Goal: Task Accomplishment & Management: Manage account settings

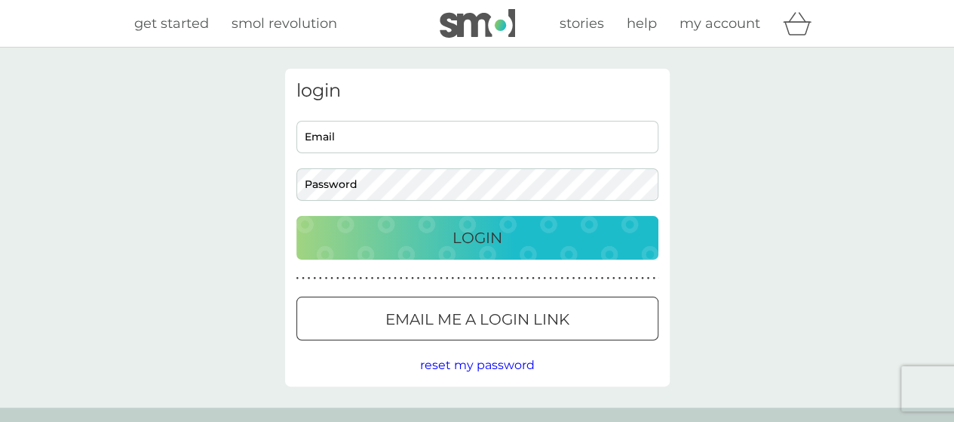
type input "[PERSON_NAME][EMAIL_ADDRESS][PERSON_NAME][DOMAIN_NAME]"
click at [521, 130] on input "[PERSON_NAME][EMAIL_ADDRESS][PERSON_NAME][DOMAIN_NAME]" at bounding box center [477, 137] width 362 height 32
click at [551, 245] on div "Login" at bounding box center [478, 238] width 332 height 24
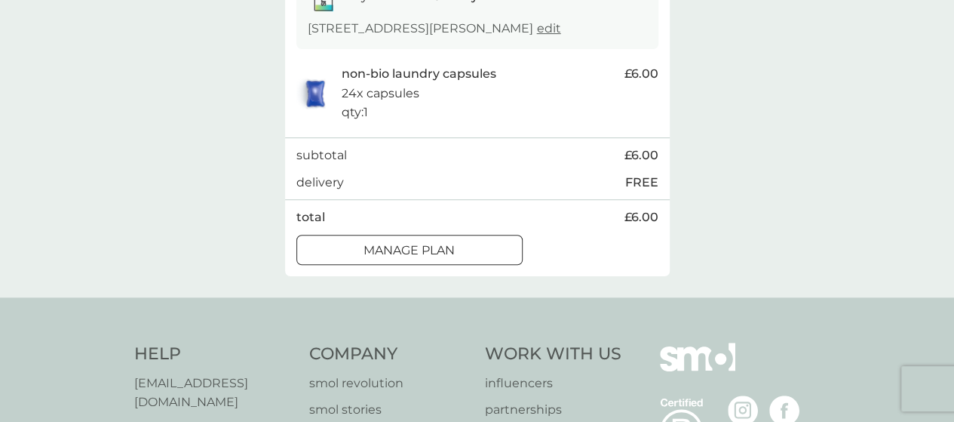
scroll to position [294, 0]
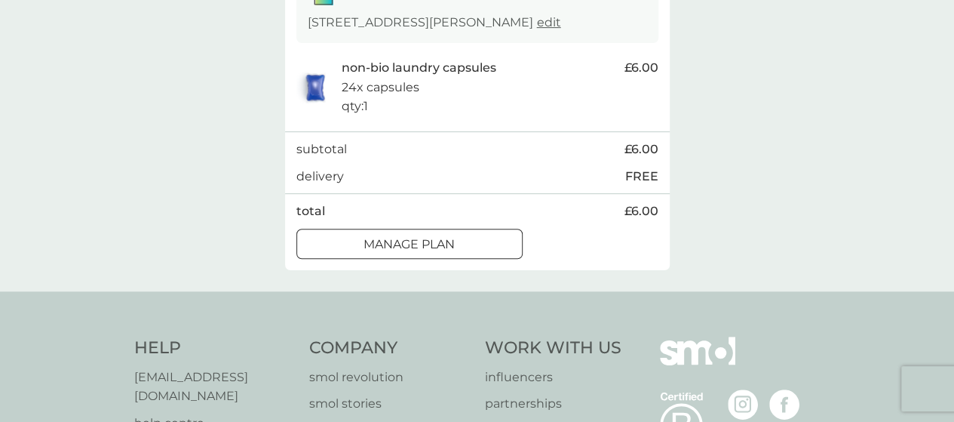
click at [450, 250] on p "Manage plan" at bounding box center [409, 245] width 91 height 20
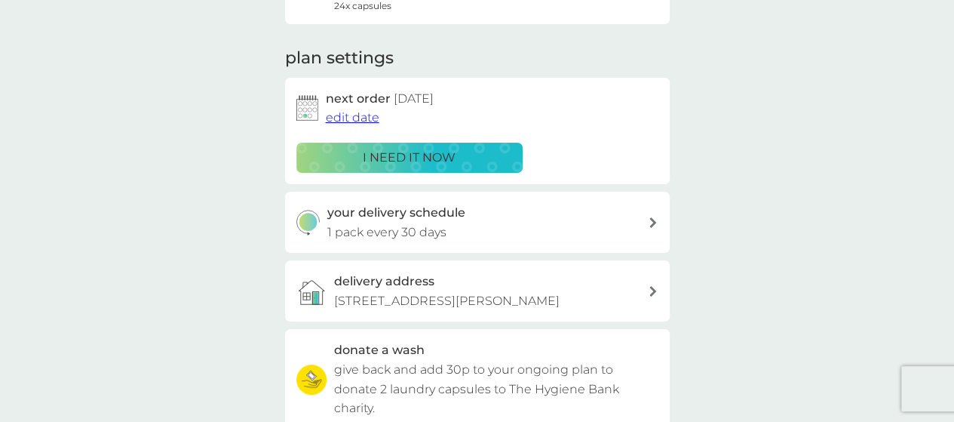
scroll to position [179, 0]
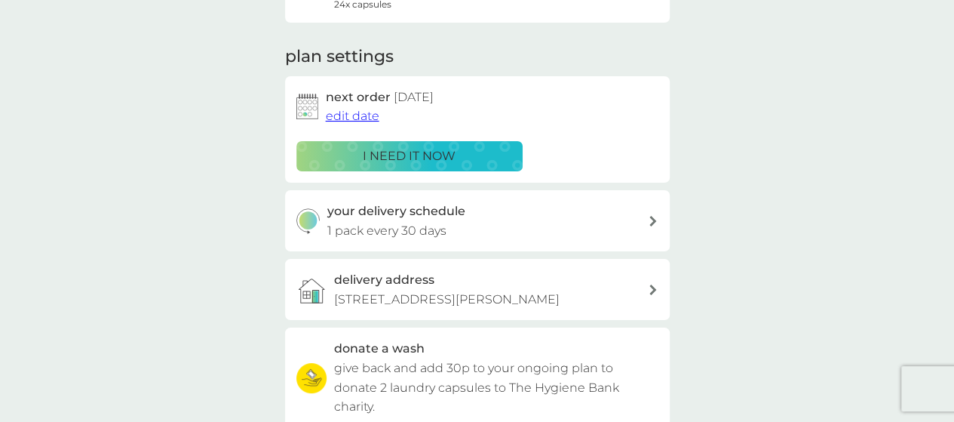
click at [362, 118] on span "edit date" at bounding box center [353, 116] width 54 height 14
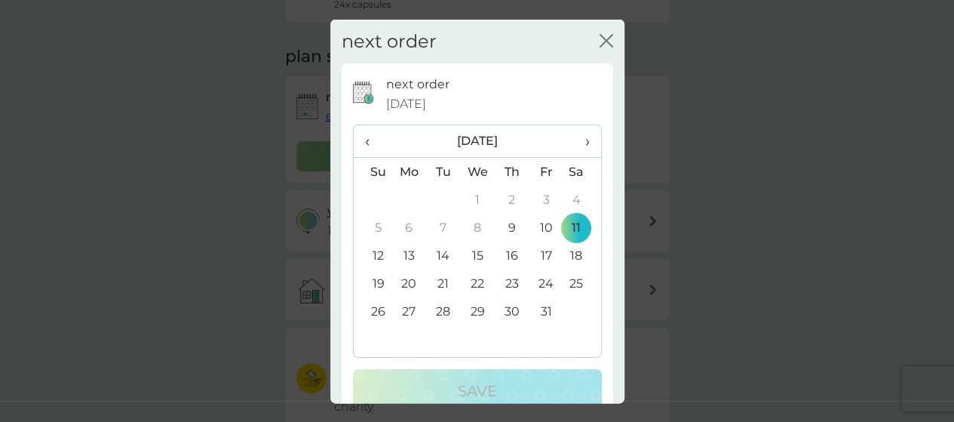
click at [600, 39] on icon "close" at bounding box center [607, 40] width 14 height 14
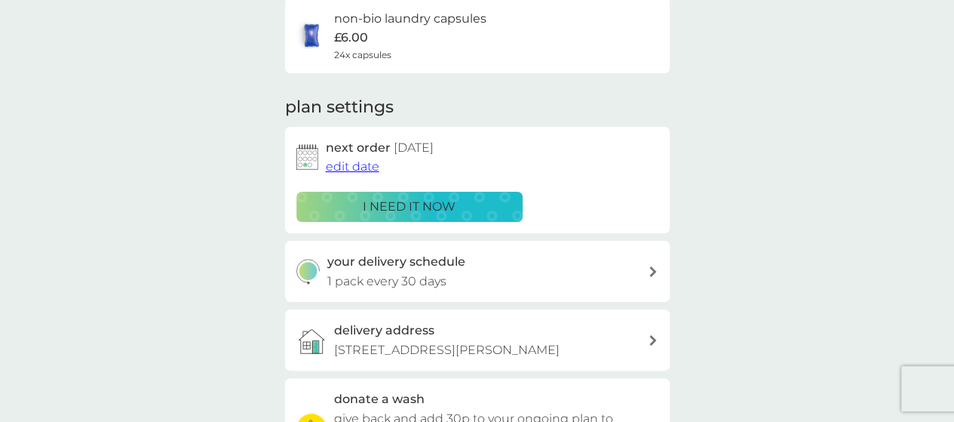
scroll to position [129, 0]
click at [340, 177] on div "next order 11 Oct 2025 edit date i need it now" at bounding box center [477, 179] width 362 height 84
click at [344, 173] on button "edit date" at bounding box center [353, 166] width 54 height 20
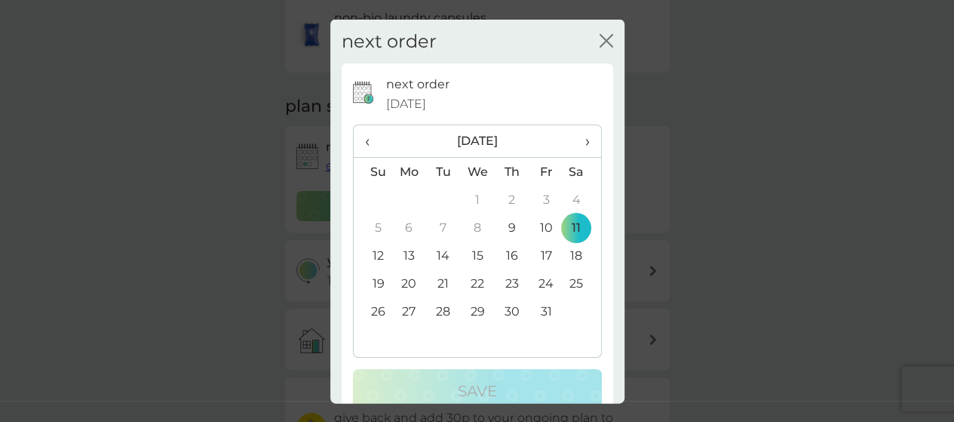
click at [508, 313] on td "30" at bounding box center [512, 311] width 34 height 28
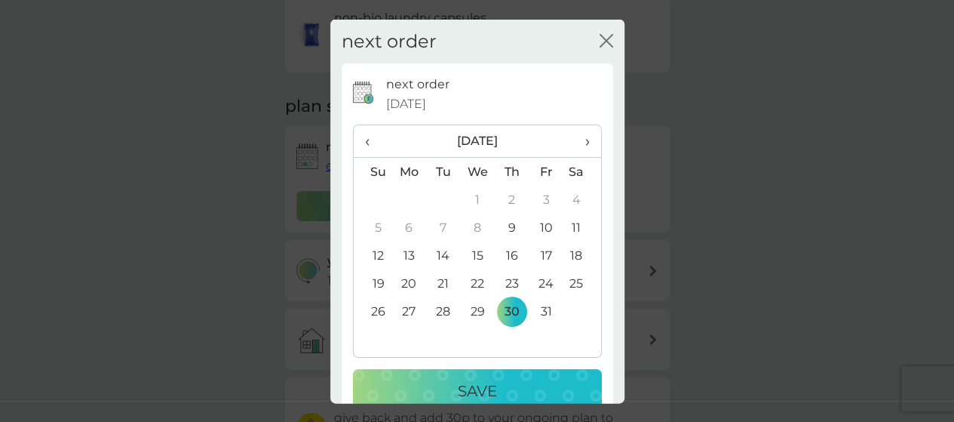
click at [458, 387] on p "Save" at bounding box center [477, 391] width 39 height 24
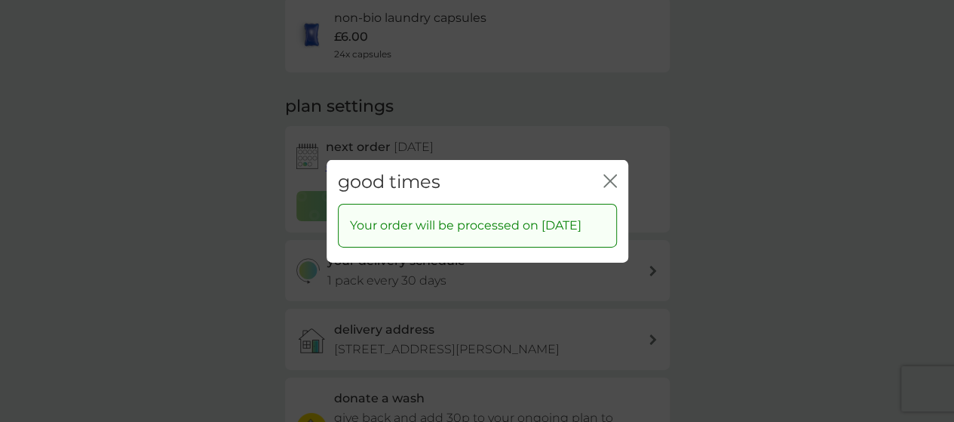
click at [608, 174] on icon "close" at bounding box center [607, 180] width 6 height 12
